Goal: Find specific page/section: Find specific page/section

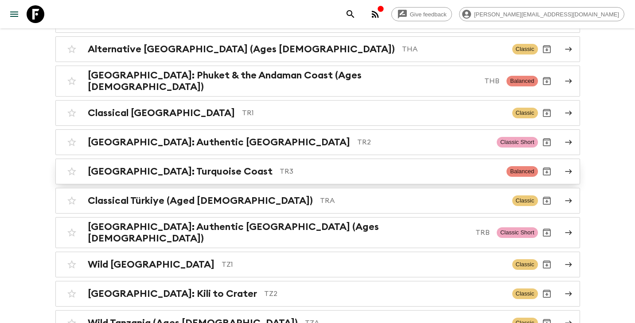
scroll to position [3572, 0]
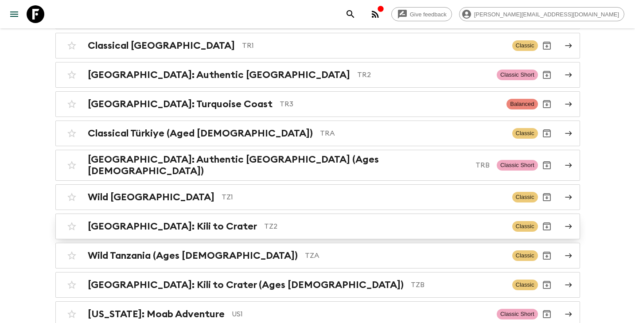
click at [264, 221] on p "TZ2" at bounding box center [384, 226] width 241 height 11
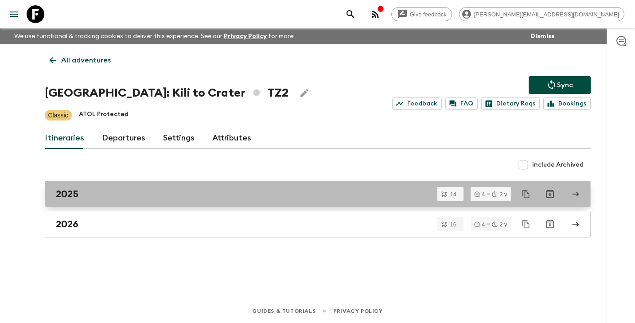
click at [182, 196] on div "2025" at bounding box center [309, 194] width 507 height 12
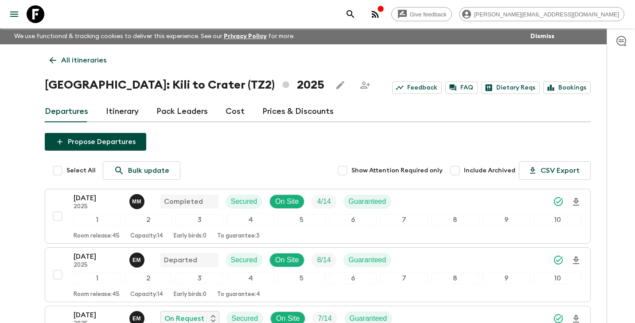
click at [121, 113] on link "Itinerary" at bounding box center [122, 111] width 33 height 21
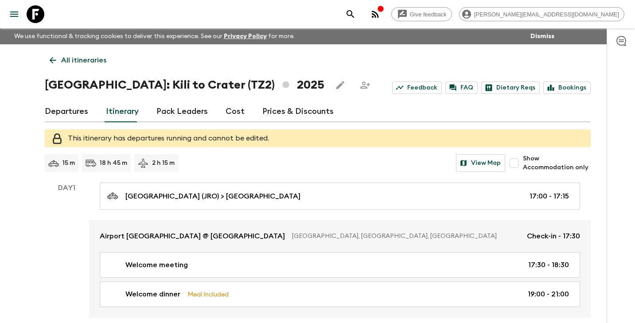
click at [68, 111] on link "Departures" at bounding box center [66, 111] width 43 height 21
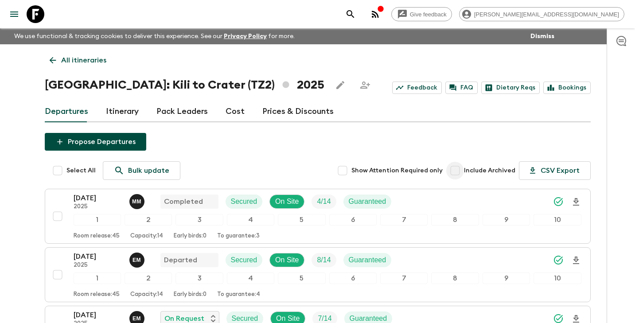
click at [456, 173] on input "Include Archived" at bounding box center [456, 171] width 18 height 18
checkbox input "true"
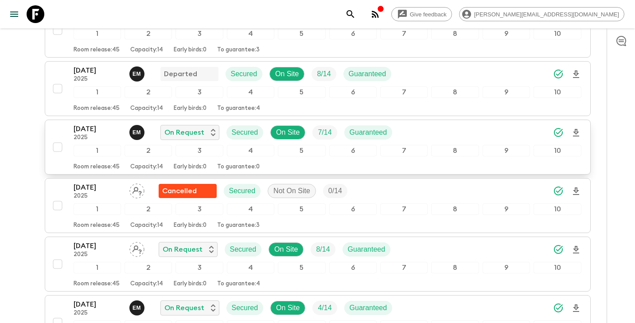
scroll to position [356, 0]
